Goal: Task Accomplishment & Management: Use online tool/utility

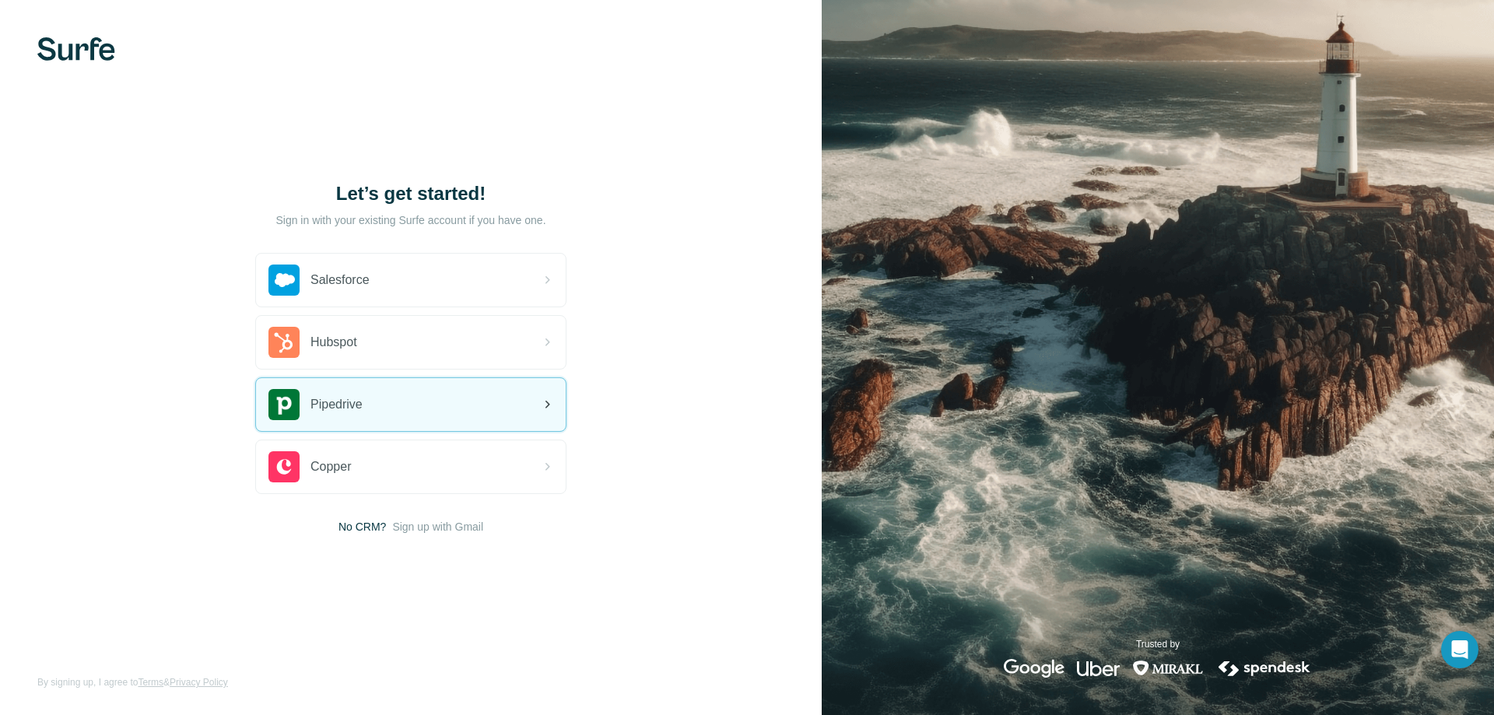
click at [353, 383] on div "Pipedrive" at bounding box center [411, 404] width 310 height 53
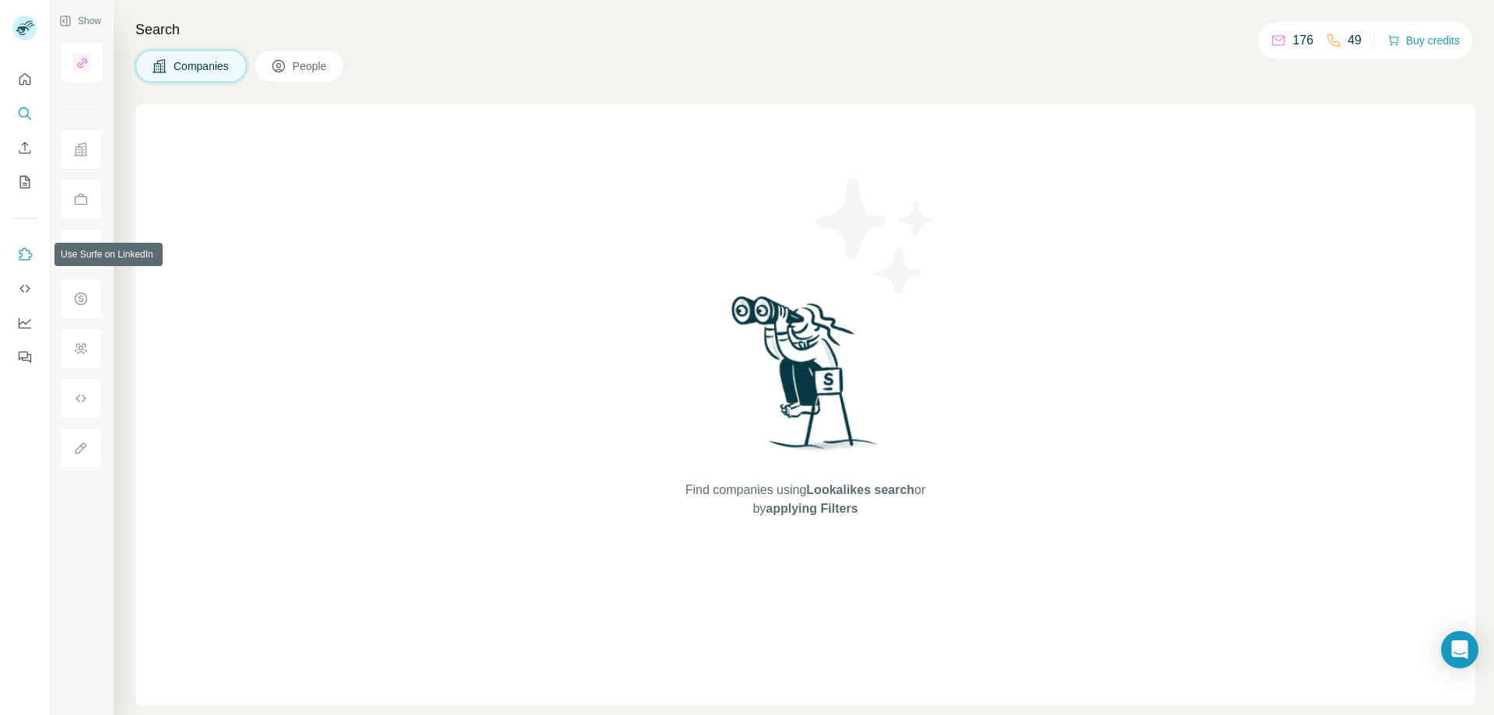
click at [19, 248] on icon "Use Surfe on LinkedIn" at bounding box center [25, 255] width 16 height 16
click at [18, 254] on icon "Use Surfe on LinkedIn" at bounding box center [25, 255] width 16 height 16
